Goal: Information Seeking & Learning: Learn about a topic

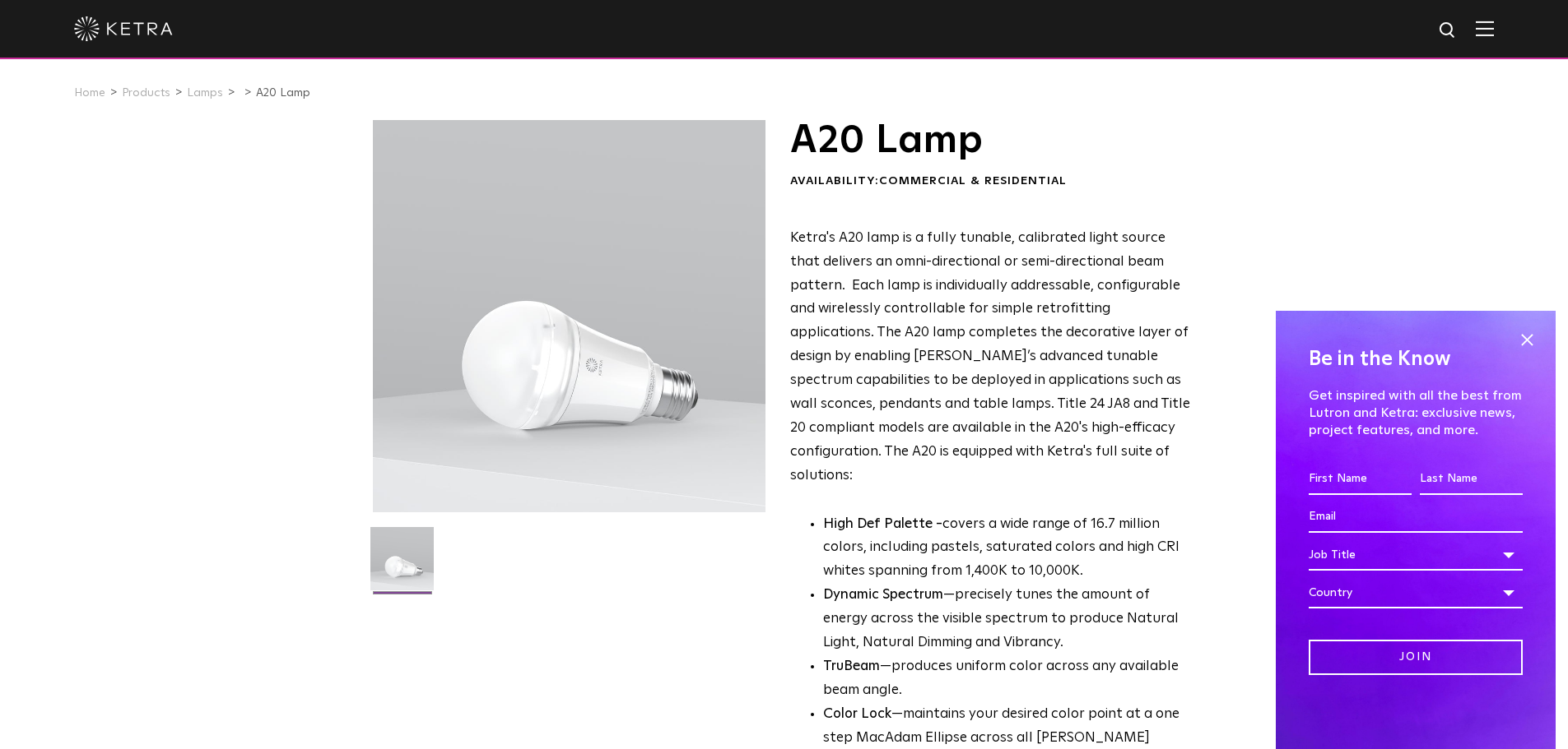
click at [1507, 28] on div at bounding box center [784, 30] width 1568 height 60
click at [130, 99] on link "Products" at bounding box center [146, 93] width 48 height 12
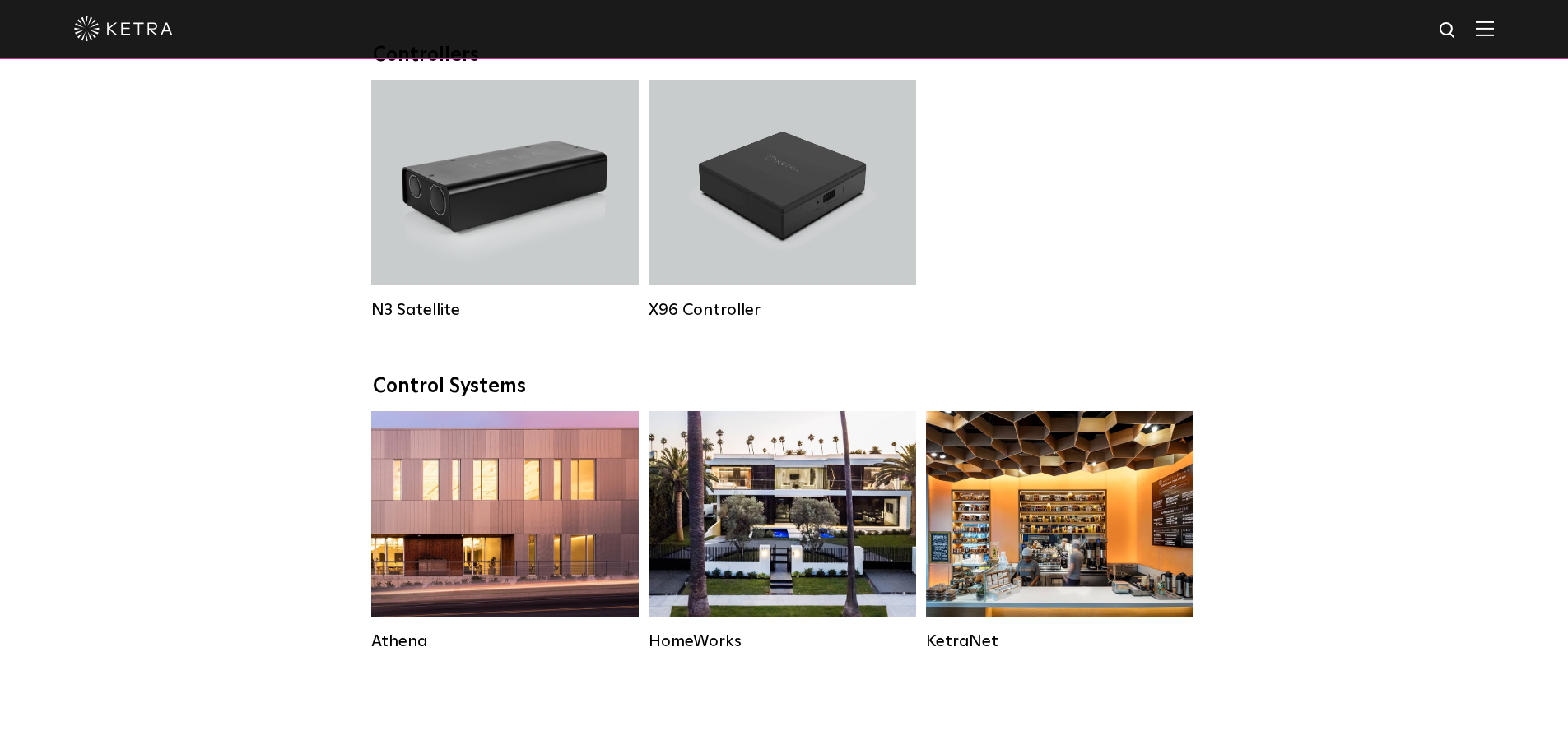
scroll to position [1728, 0]
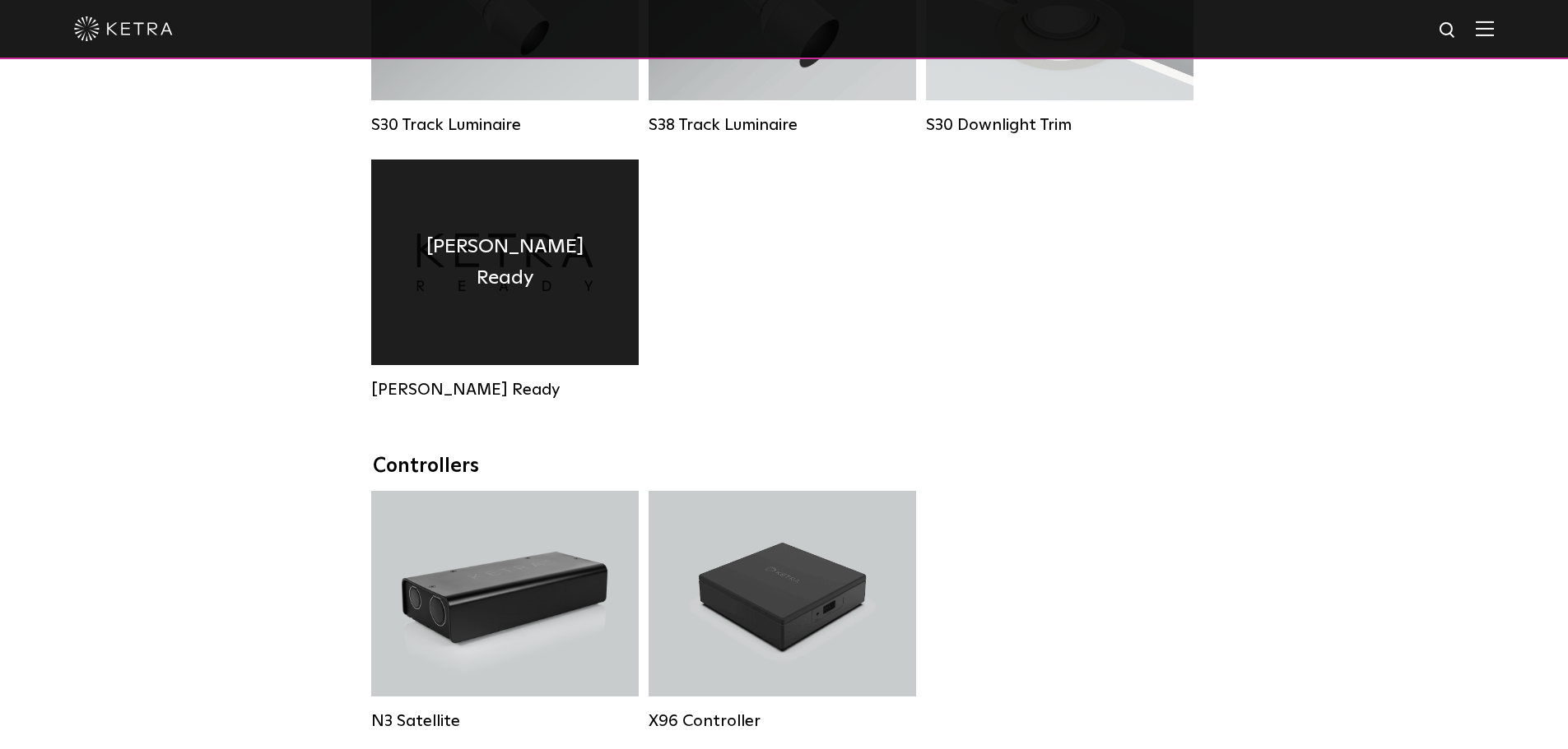
click at [573, 271] on div "[PERSON_NAME] Ready" at bounding box center [505, 262] width 267 height 206
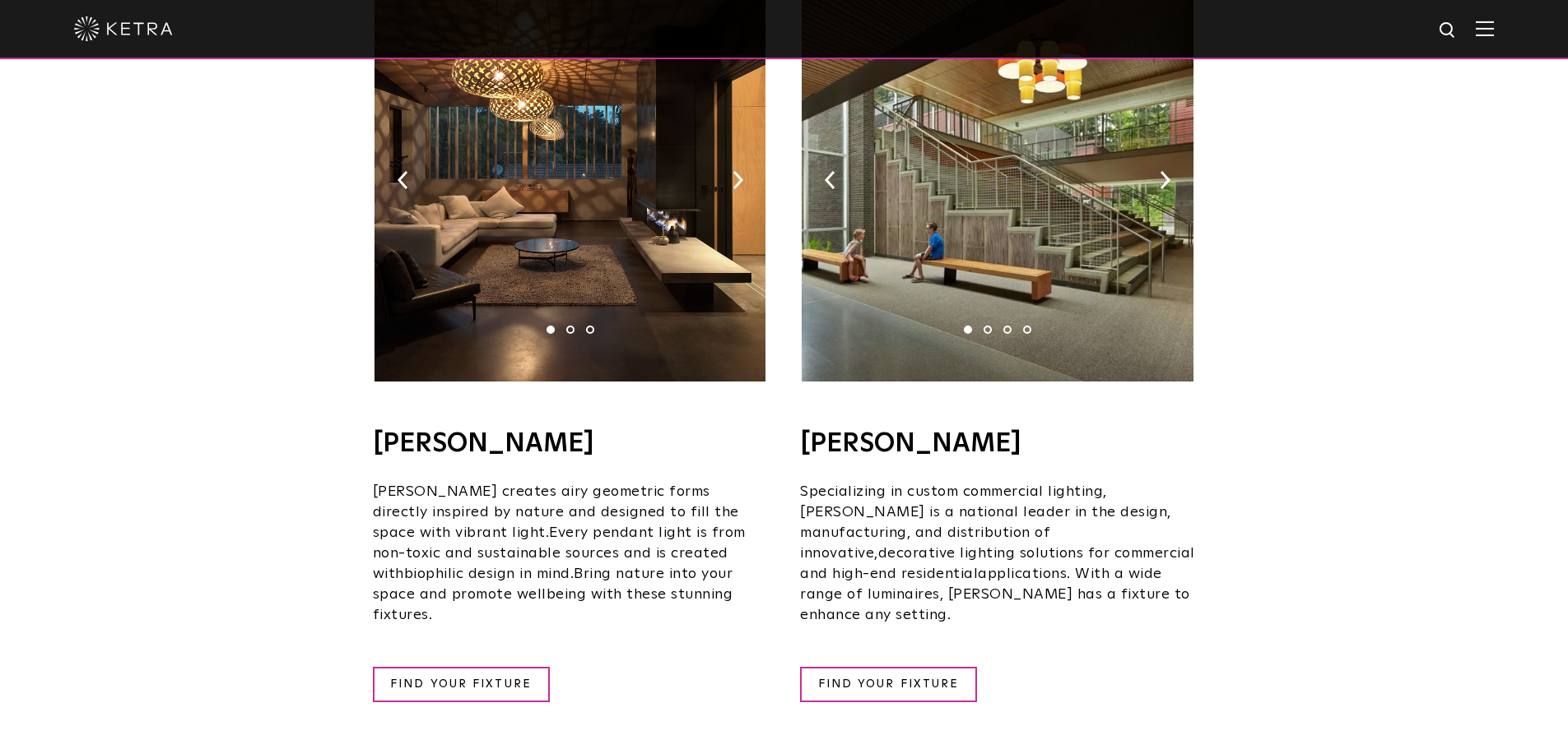
scroll to position [1069, 0]
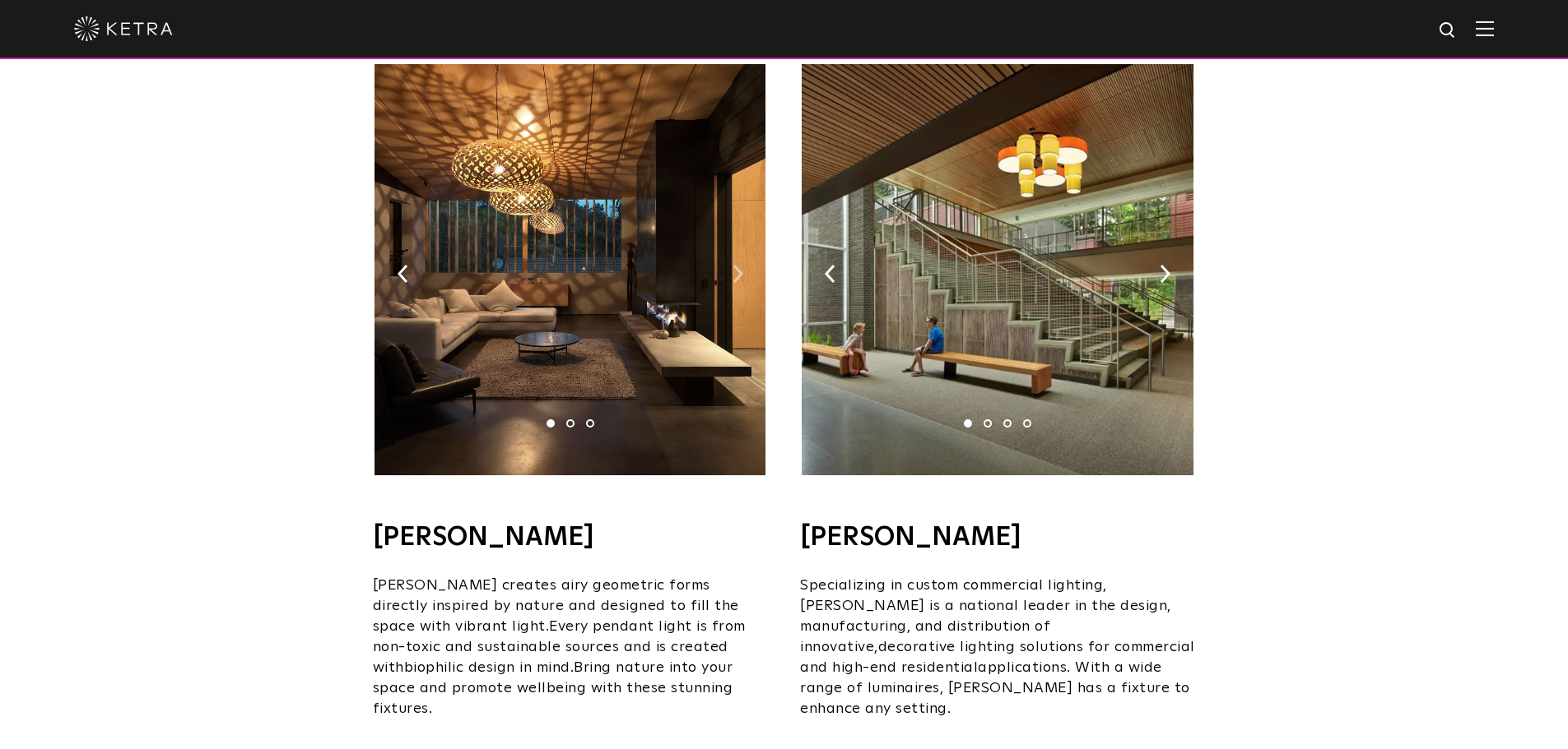
click at [738, 265] on img at bounding box center [738, 274] width 11 height 18
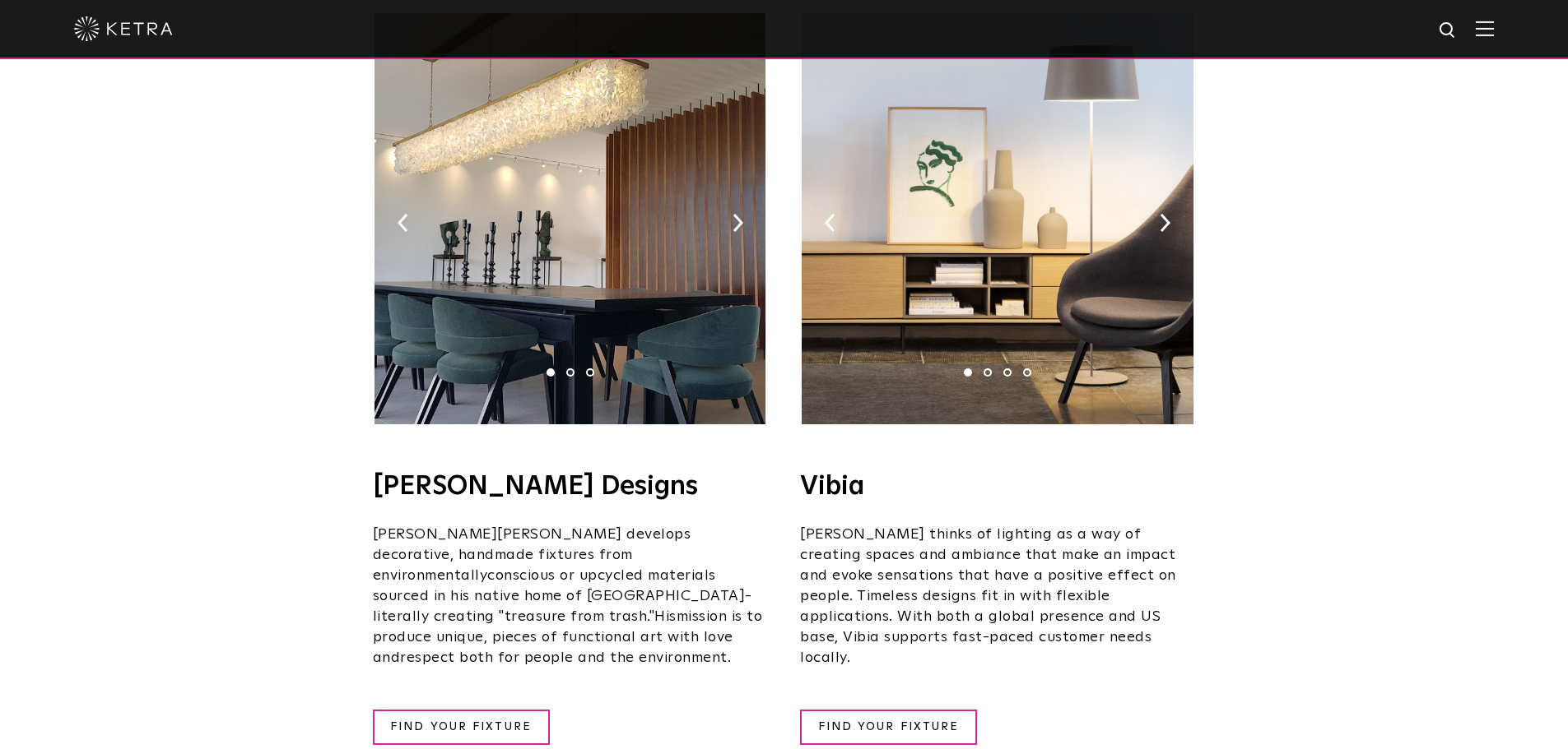
scroll to position [2961, 0]
